Goal: Task Accomplishment & Management: Manage account settings

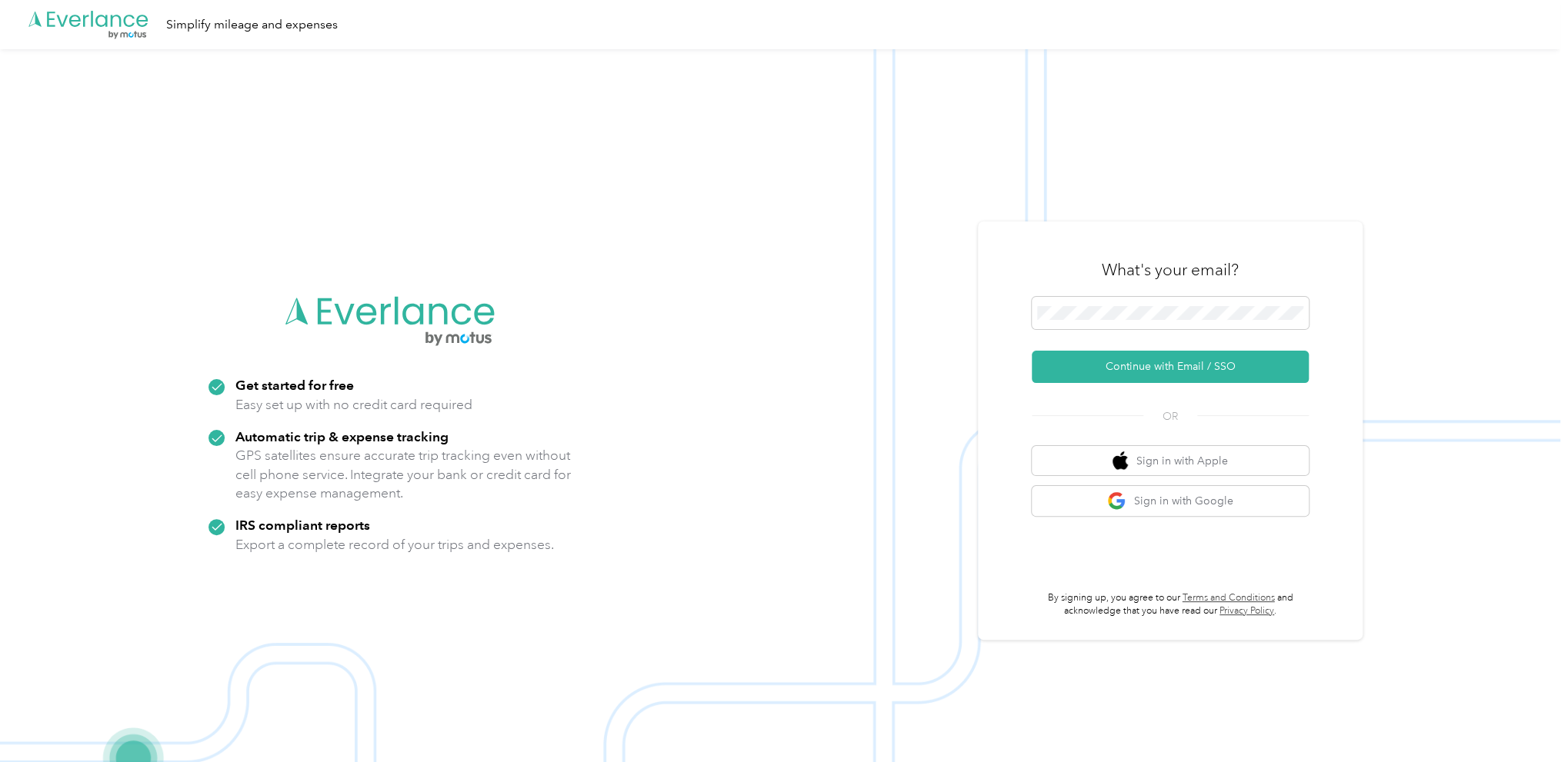
click at [1131, 323] on html ".cls-1 { fill: #00adee; } .cls-2 { fill: #fff; } .cls-3 { fill: #707372; } .cls…" at bounding box center [780, 381] width 1560 height 762
click at [1135, 322] on span at bounding box center [1170, 312] width 277 height 32
click at [1136, 375] on button "Continue with Email / SSO" at bounding box center [1170, 367] width 277 height 32
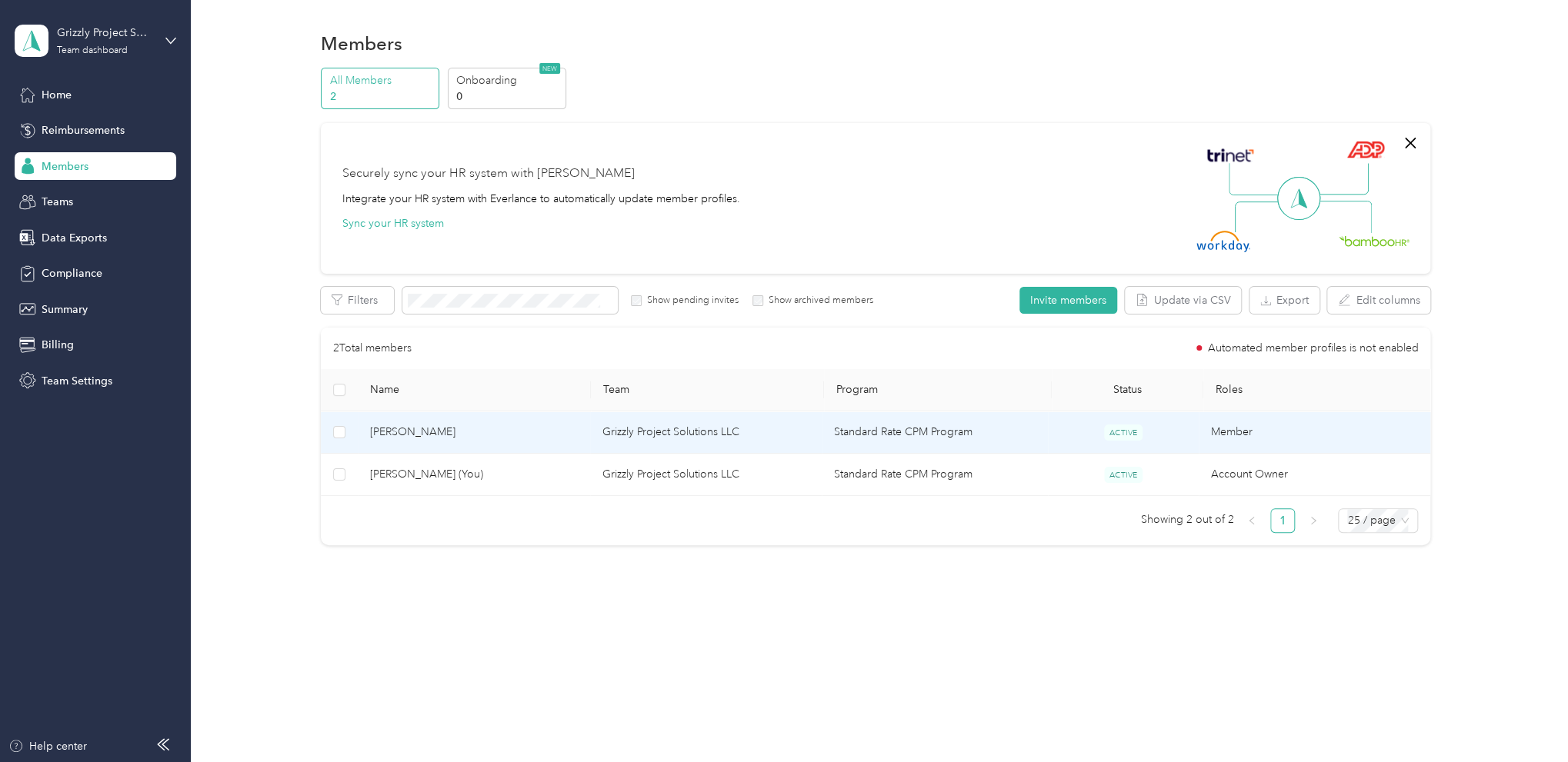
click at [486, 443] on td "[PERSON_NAME]" at bounding box center [474, 433] width 232 height 43
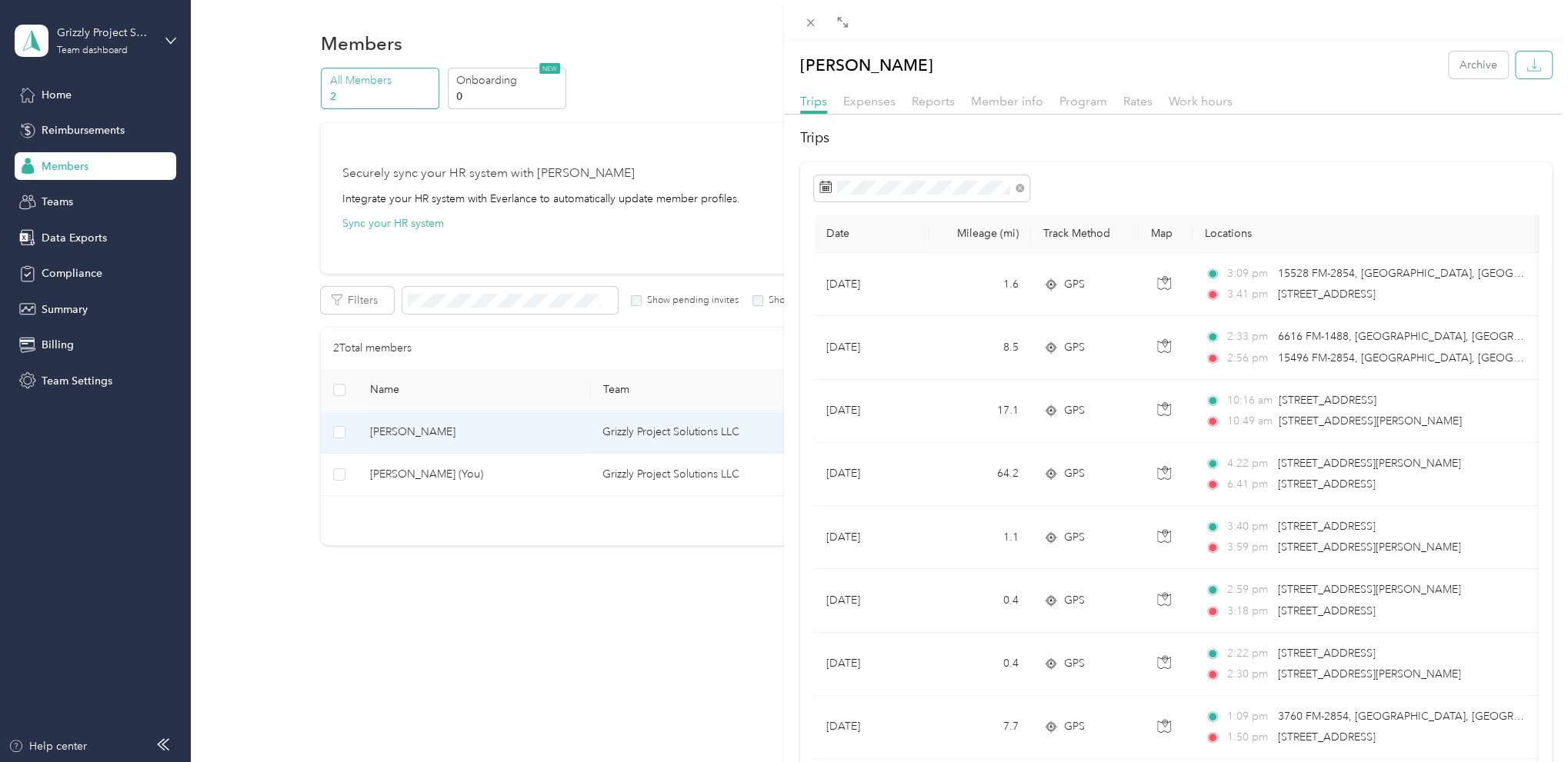
click at [1526, 73] on button "button" at bounding box center [1533, 65] width 36 height 27
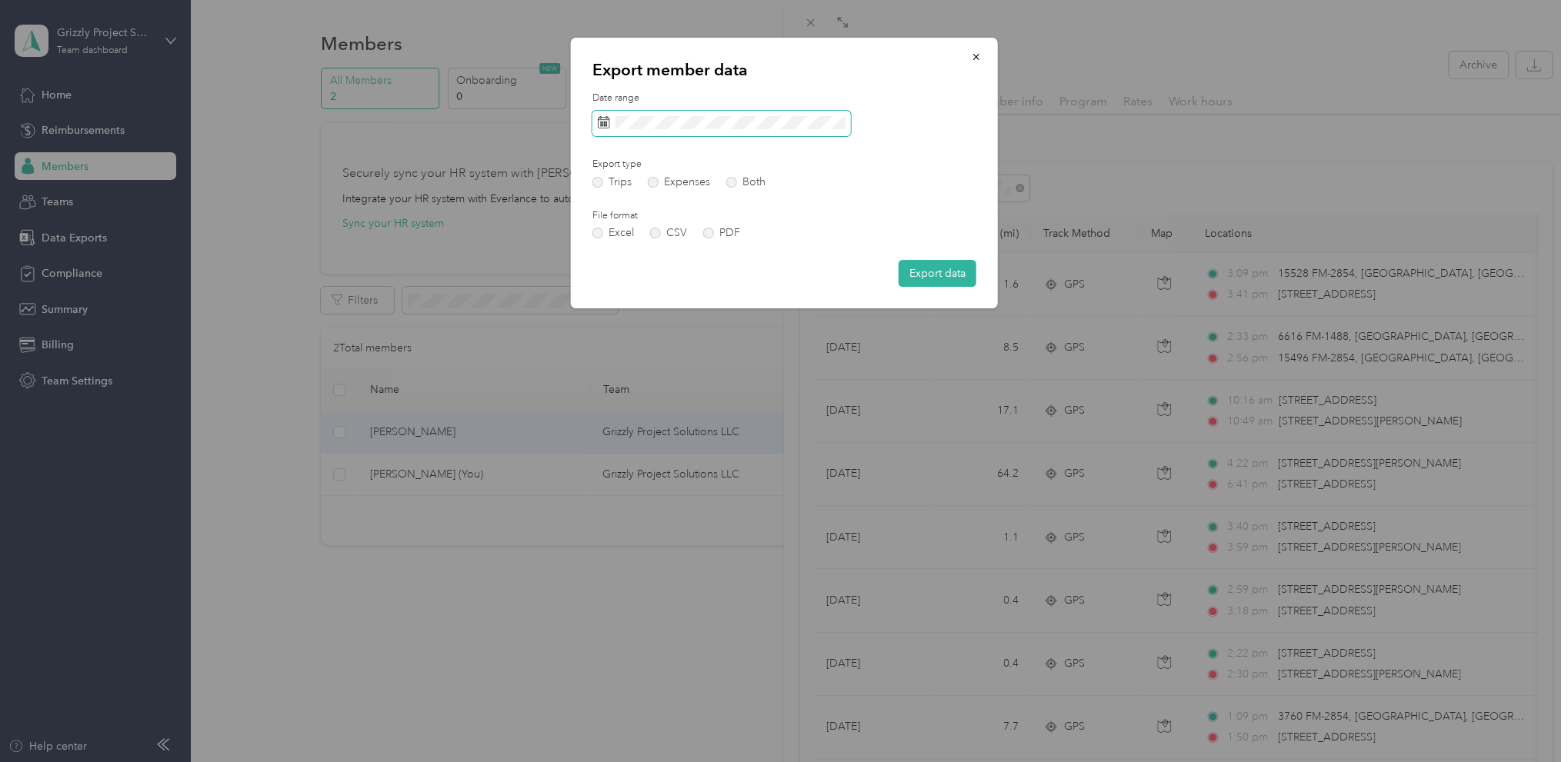
click at [681, 114] on span at bounding box center [721, 123] width 259 height 26
click at [672, 135] on span at bounding box center [721, 123] width 259 height 26
click at [675, 130] on span at bounding box center [721, 123] width 259 height 26
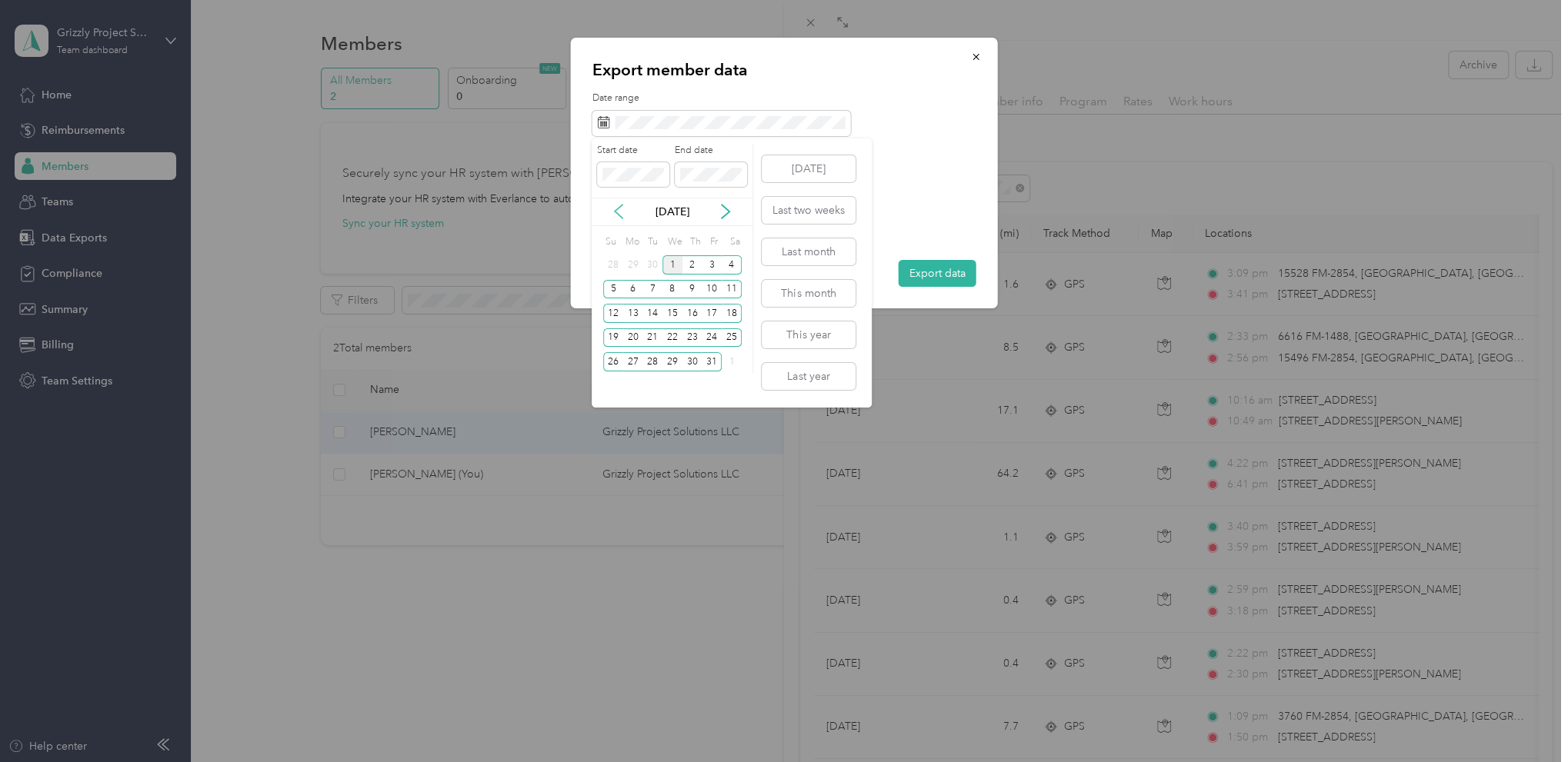
click at [616, 207] on icon at bounding box center [618, 211] width 15 height 15
click at [636, 334] on div "22" at bounding box center [633, 337] width 20 height 19
click at [614, 355] on div "28" at bounding box center [613, 361] width 20 height 19
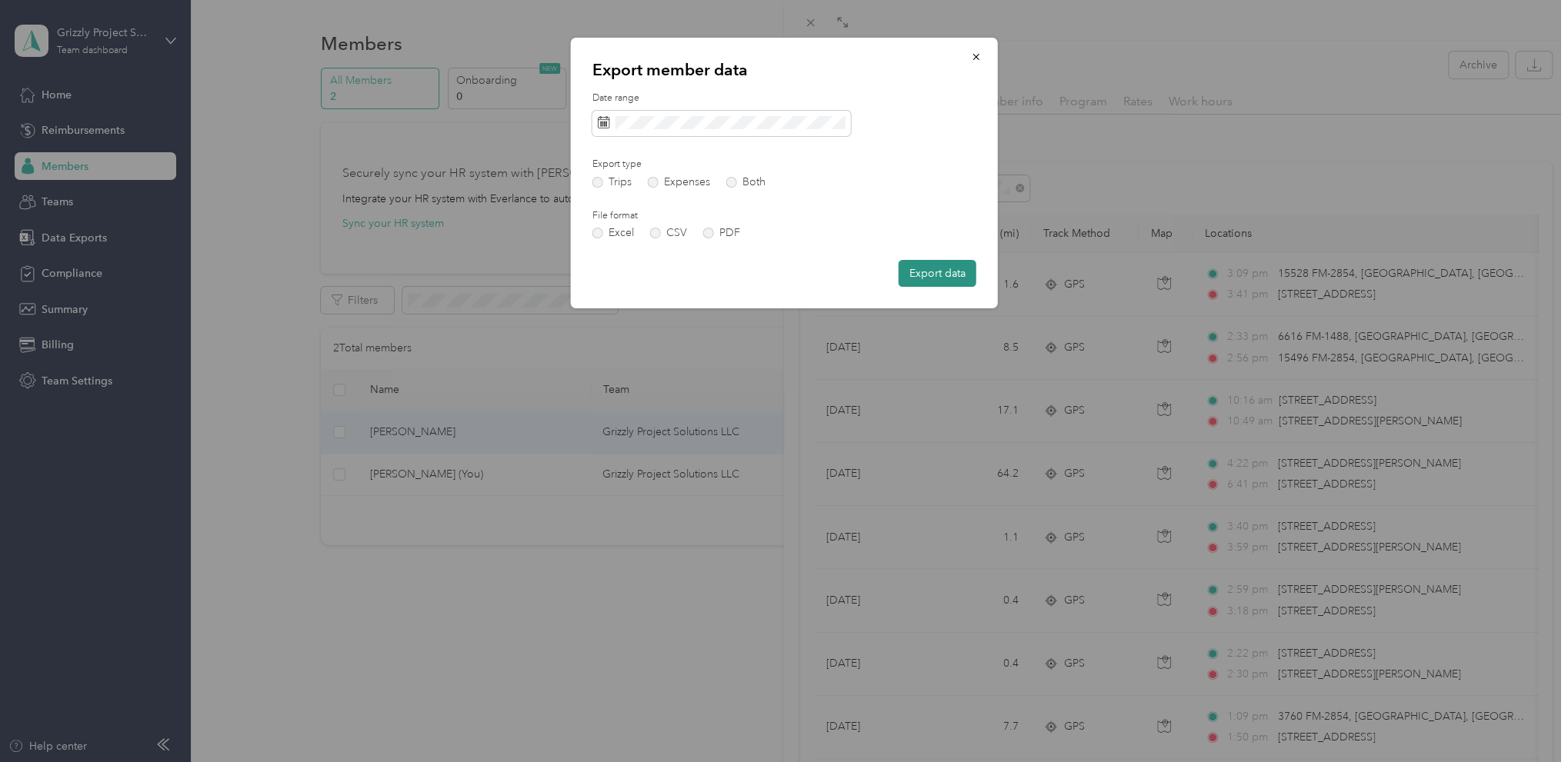
click at [941, 280] on button "Export data" at bounding box center [937, 273] width 78 height 27
